Goal: Transaction & Acquisition: Book appointment/travel/reservation

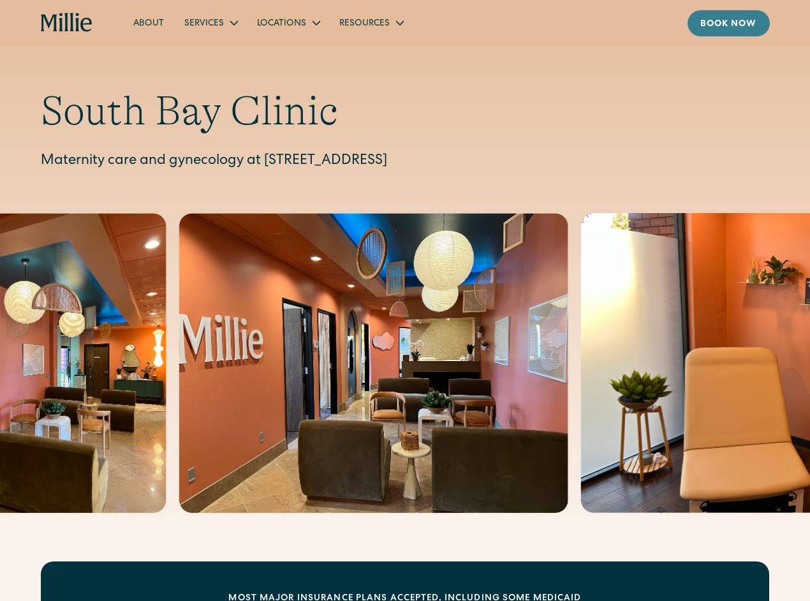
click at [697, 22] on div "Book now" at bounding box center [728, 24] width 57 height 13
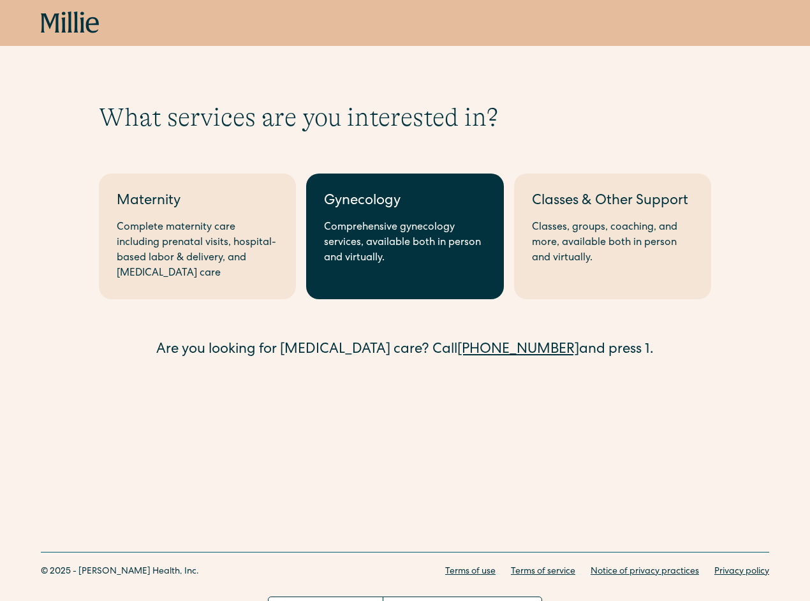
click at [418, 239] on div "Comprehensive gynecology services, available both in person and virtually." at bounding box center [404, 243] width 161 height 46
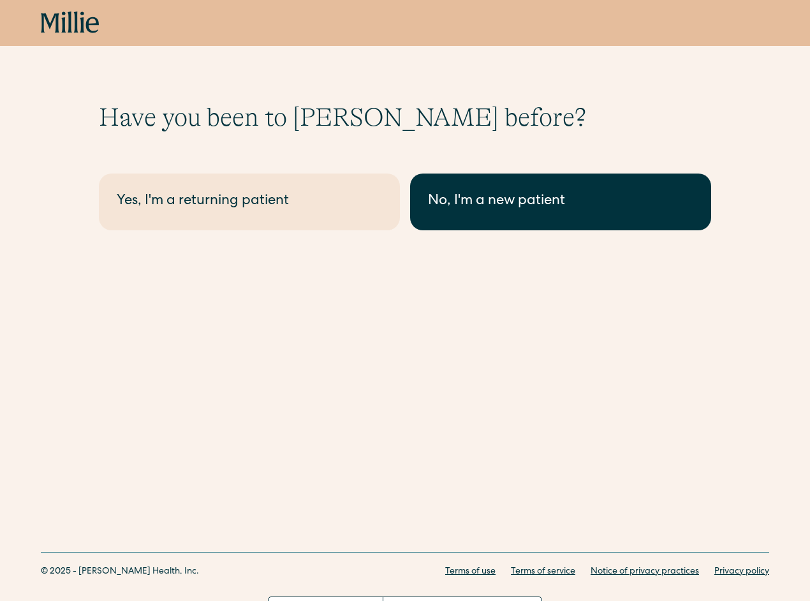
click at [489, 214] on link "No, I'm a new patient" at bounding box center [560, 201] width 301 height 57
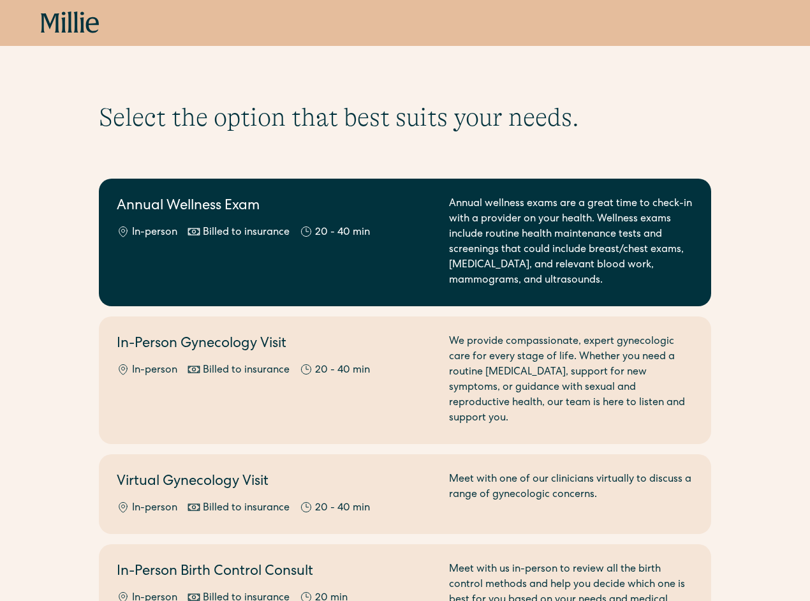
click at [454, 244] on div "Annual wellness exams are a great time to check-in with a provider on your heal…" at bounding box center [571, 242] width 244 height 92
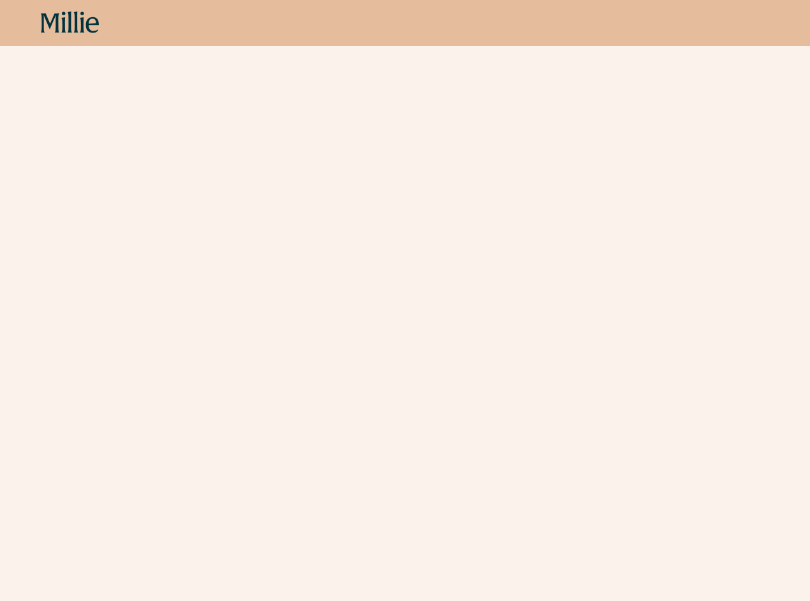
scroll to position [129, 0]
